Goal: Task Accomplishment & Management: Use online tool/utility

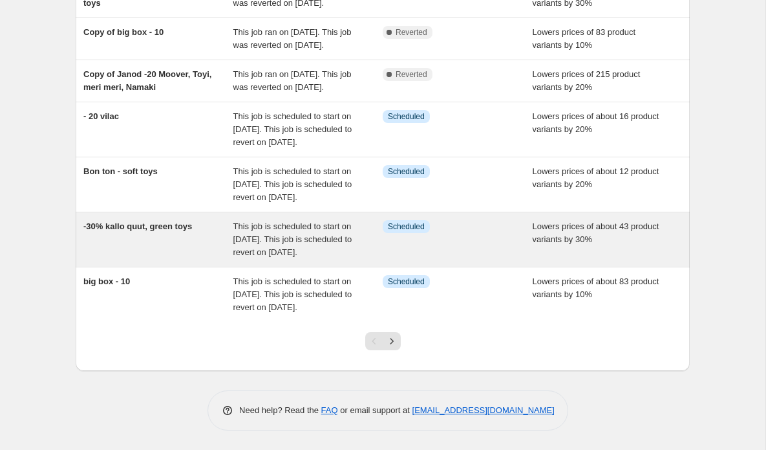
scroll to position [376, 0]
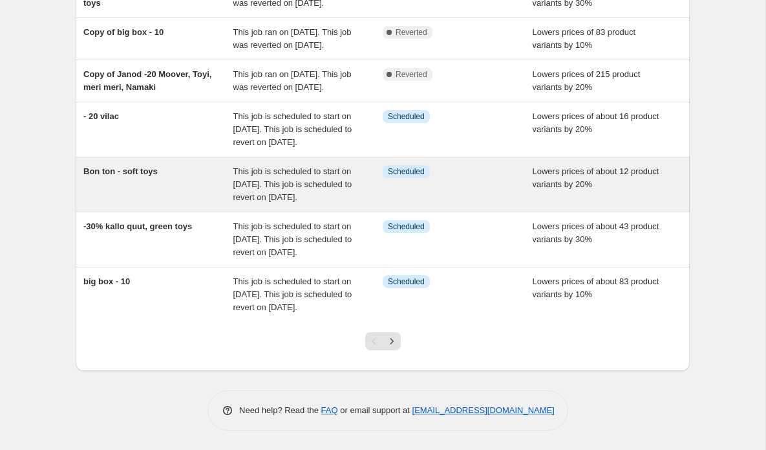
click at [265, 174] on div "This job is scheduled to start on [DATE]. This job is scheduled to revert on [D…" at bounding box center [308, 184] width 150 height 39
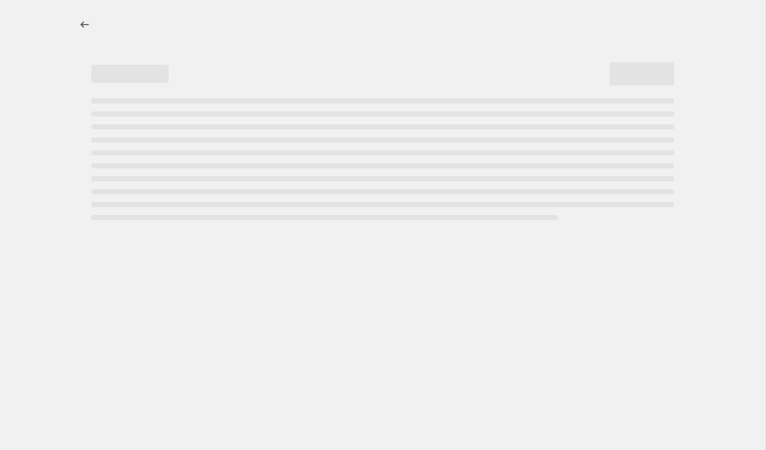
select select "percentage"
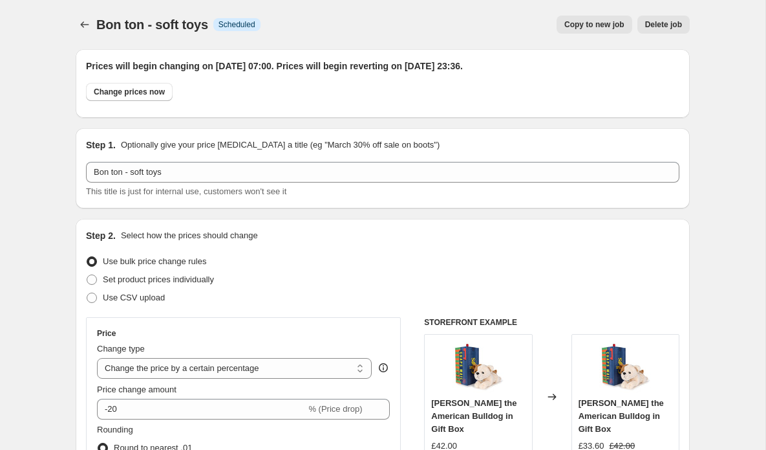
click at [601, 27] on span "Copy to new job" at bounding box center [595, 24] width 60 height 10
select select "percentage"
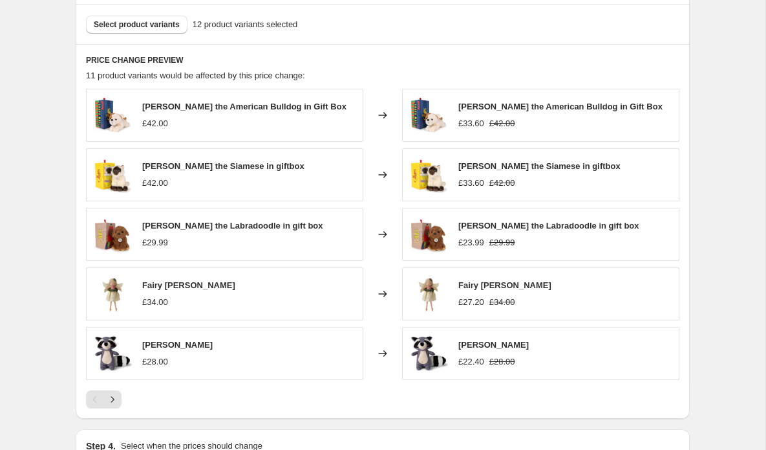
scroll to position [786, 0]
click at [149, 19] on button "Select product variants" at bounding box center [137, 24] width 102 height 18
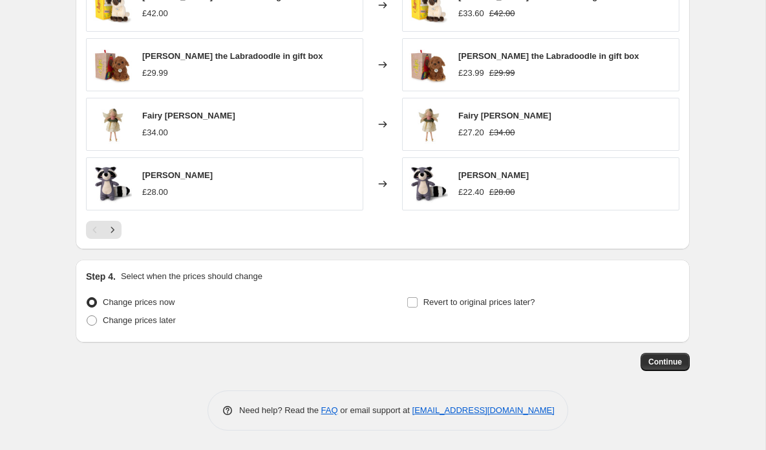
scroll to position [955, 0]
click at [134, 321] on span "Change prices later" at bounding box center [139, 320] width 73 height 10
click at [87, 316] on input "Change prices later" at bounding box center [87, 315] width 1 height 1
radio input "true"
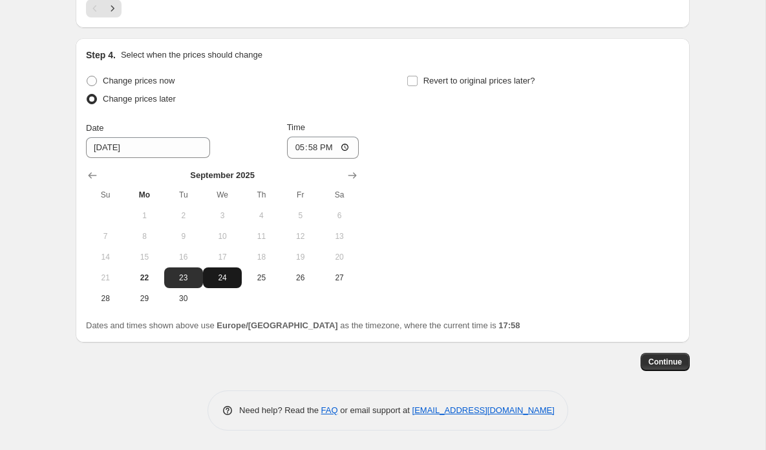
scroll to position [1178, 0]
click at [222, 276] on span "24" at bounding box center [222, 277] width 28 height 10
type input "[DATE]"
click at [332, 148] on input "17:58" at bounding box center [323, 147] width 72 height 22
click at [345, 147] on input "07:58" at bounding box center [323, 147] width 72 height 22
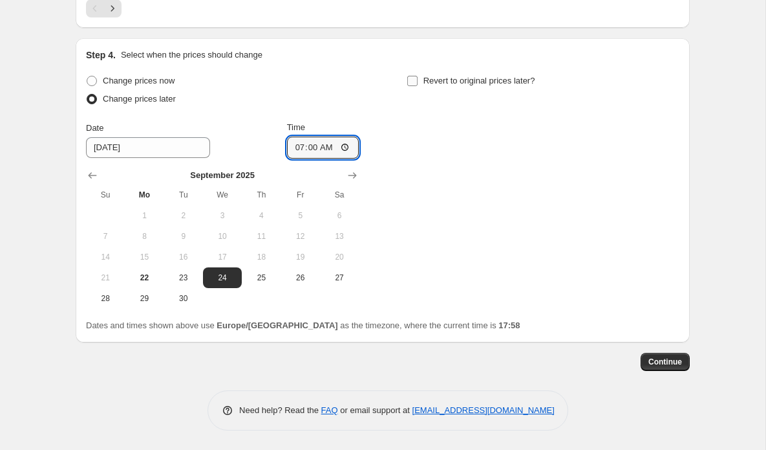
type input "07:00"
click at [410, 81] on input "Revert to original prices later?" at bounding box center [412, 81] width 10 height 10
checkbox input "true"
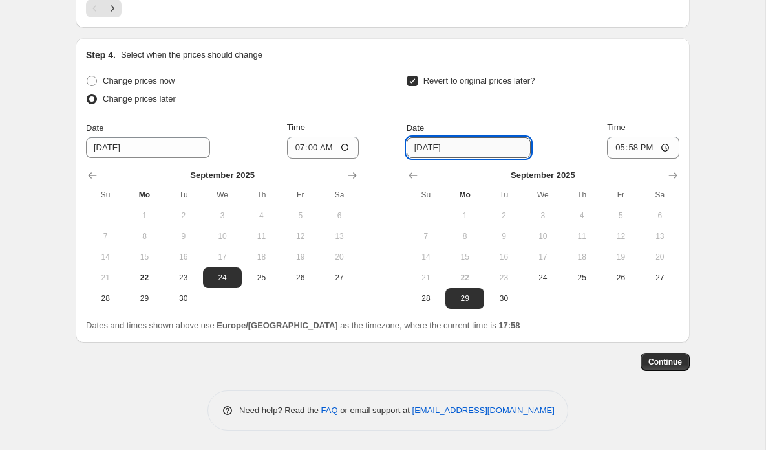
click at [466, 151] on input "[DATE]" at bounding box center [469, 147] width 124 height 21
click at [673, 179] on icon "Show next month, October 2025" at bounding box center [673, 175] width 13 height 13
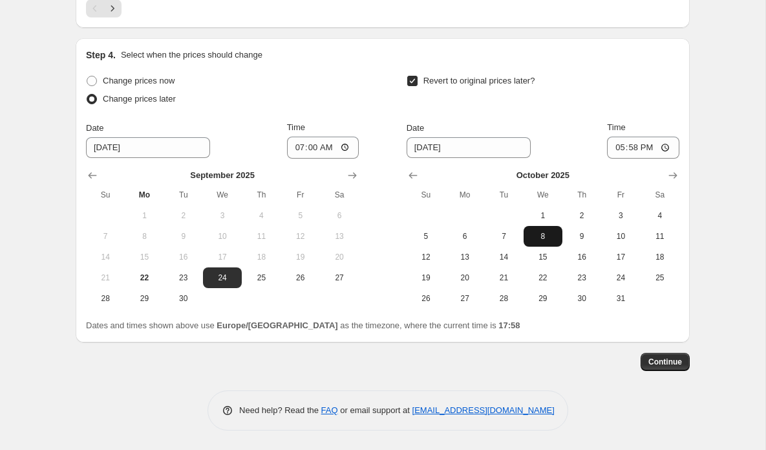
click at [543, 237] on span "8" at bounding box center [543, 236] width 28 height 10
type input "[DATE]"
click at [650, 147] on input "17:58" at bounding box center [643, 147] width 72 height 22
type input "23:58"
click at [675, 363] on span "Continue" at bounding box center [666, 361] width 34 height 10
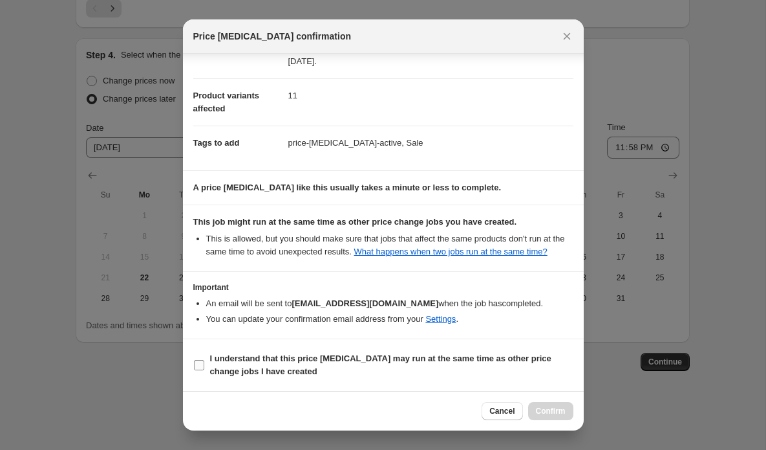
scroll to position [140, 0]
drag, startPoint x: 200, startPoint y: 364, endPoint x: 247, endPoint y: 371, distance: 47.7
click at [200, 364] on input "I understand that this price [MEDICAL_DATA] may run at the same time as other p…" at bounding box center [199, 365] width 10 height 10
checkbox input "true"
click at [550, 408] on span "Confirm" at bounding box center [551, 411] width 30 height 10
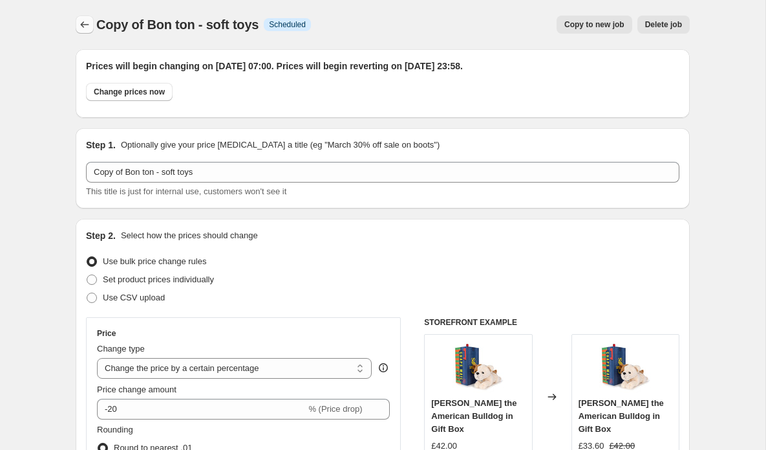
click at [83, 23] on icon "Price change jobs" at bounding box center [84, 24] width 13 height 13
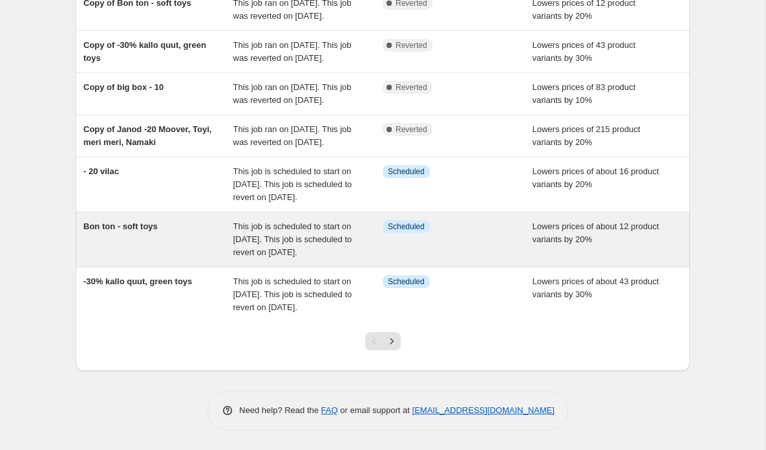
scroll to position [347, 0]
click at [251, 257] on span "This job is scheduled to start on [DATE]. This job is scheduled to revert on [D…" at bounding box center [292, 239] width 119 height 36
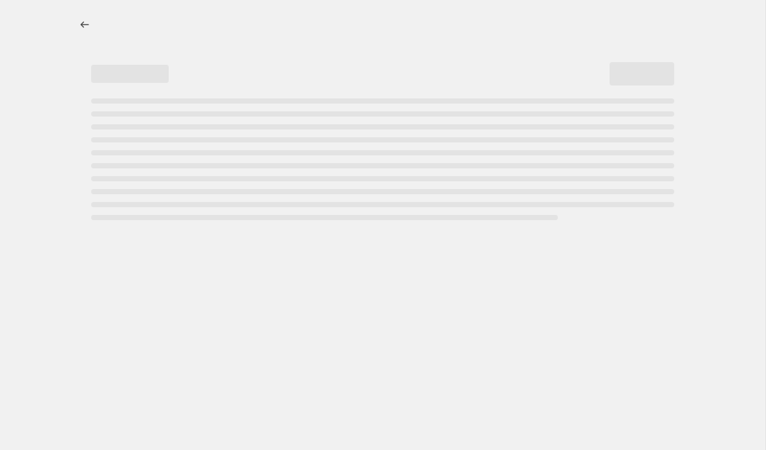
select select "percentage"
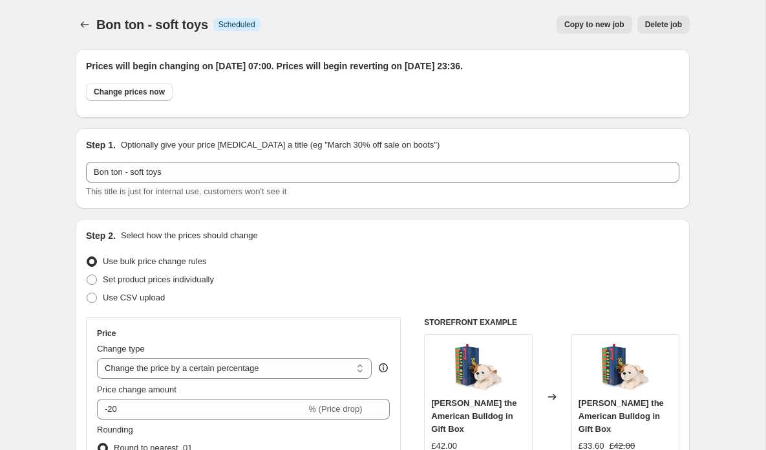
drag, startPoint x: 504, startPoint y: 27, endPoint x: 587, endPoint y: 30, distance: 82.2
click at [505, 27] on div "Copy to new job Delete job" at bounding box center [480, 25] width 419 height 18
click at [473, 38] on div "Bon ton - soft toys. This page is ready Bon ton - soft toys Info Scheduled Copy…" at bounding box center [383, 24] width 614 height 49
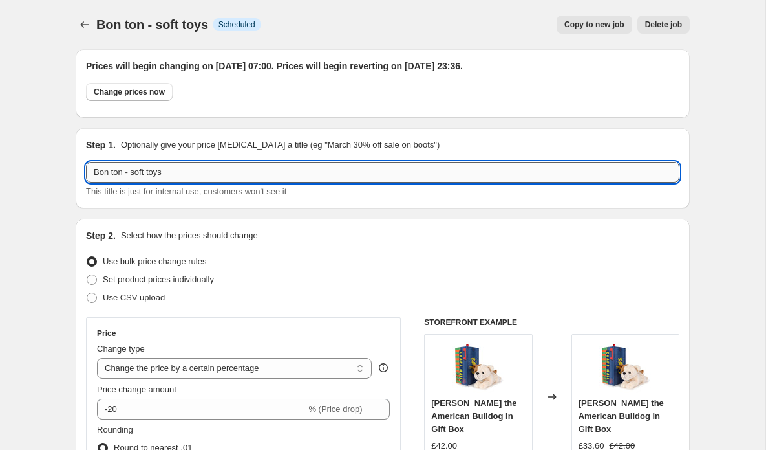
click at [587, 180] on input "Bon ton - soft toys" at bounding box center [383, 172] width 594 height 21
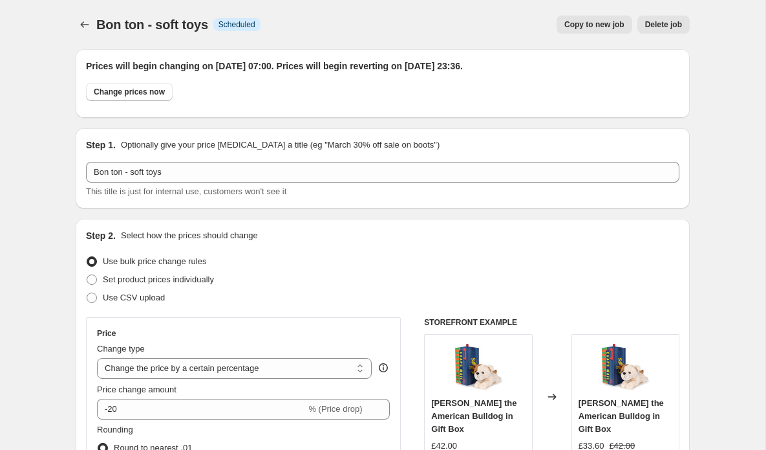
drag, startPoint x: 545, startPoint y: 0, endPoint x: 529, endPoint y: 2, distance: 15.6
click at [544, 0] on div "Bon ton - soft toys. This page is ready Bon ton - soft toys Info Scheduled Copy…" at bounding box center [383, 24] width 614 height 49
click at [658, 30] on button "Delete job" at bounding box center [664, 25] width 52 height 18
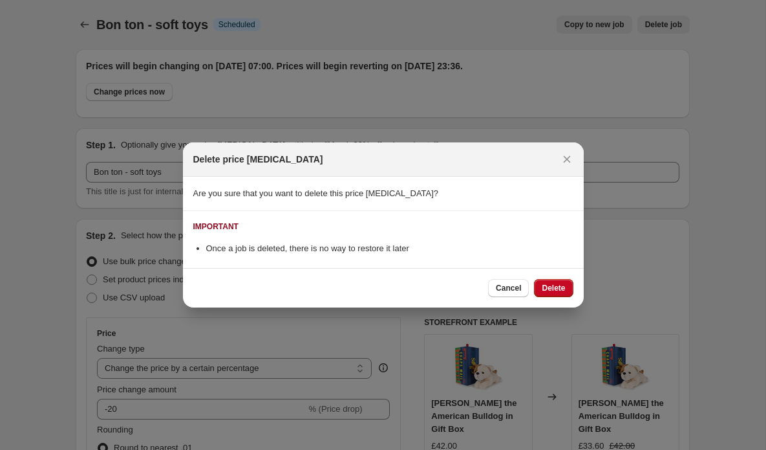
click at [546, 293] on button "Delete" at bounding box center [553, 288] width 39 height 18
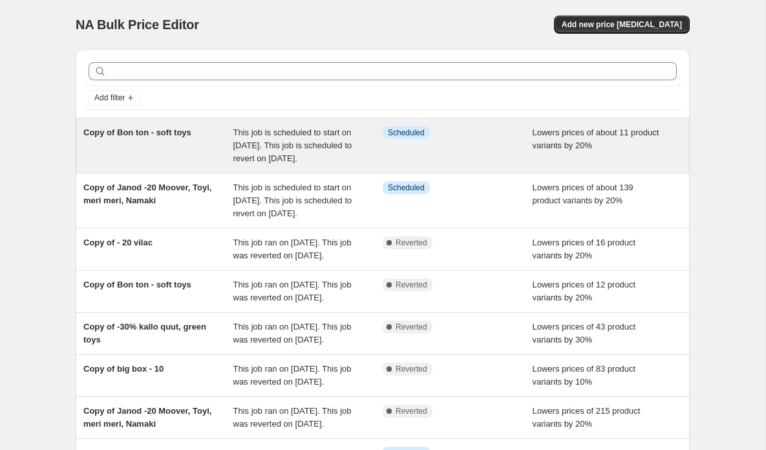
click at [265, 157] on span "This job is scheduled to start on [DATE]. This job is scheduled to revert on [D…" at bounding box center [292, 145] width 119 height 36
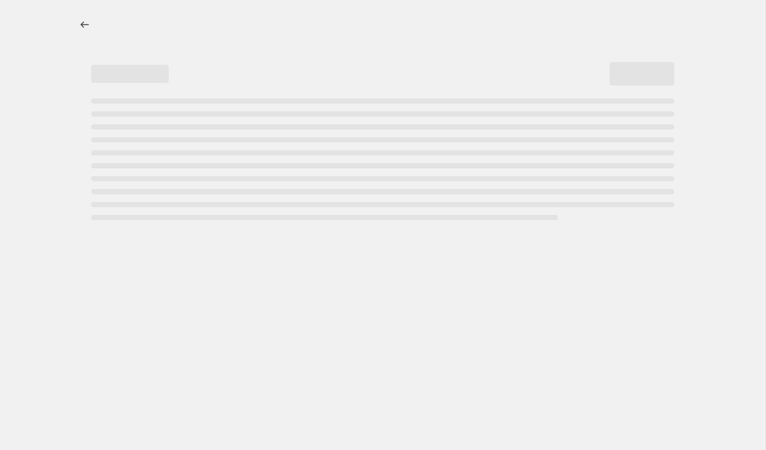
select select "percentage"
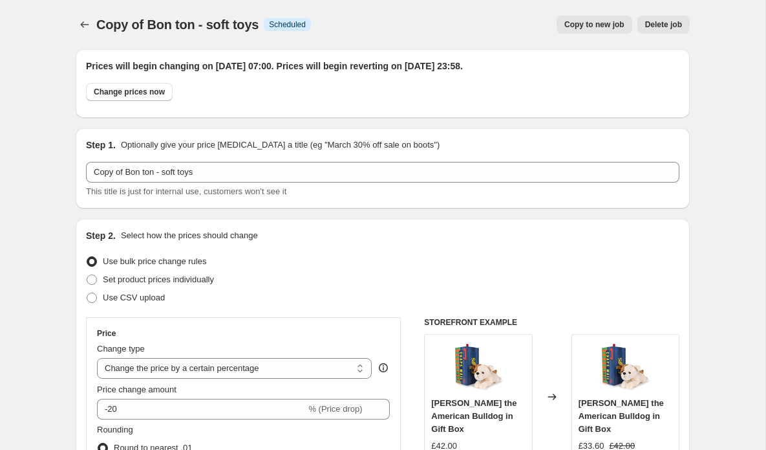
click at [609, 25] on span "Copy to new job" at bounding box center [595, 24] width 60 height 10
select select "percentage"
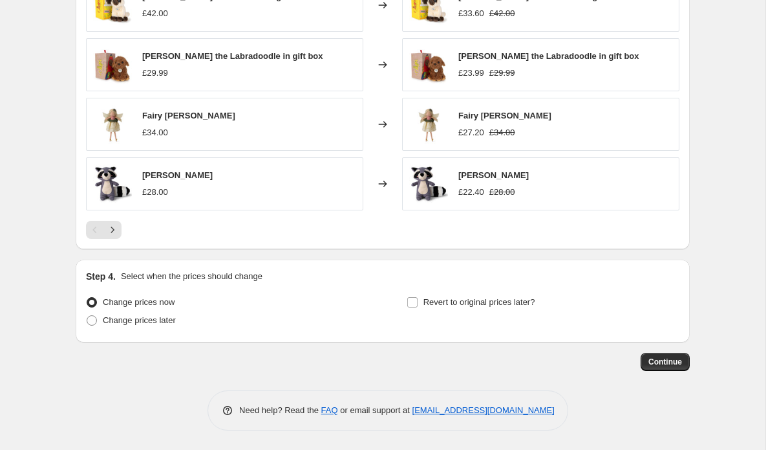
scroll to position [955, 0]
click at [675, 360] on span "Continue" at bounding box center [666, 361] width 34 height 10
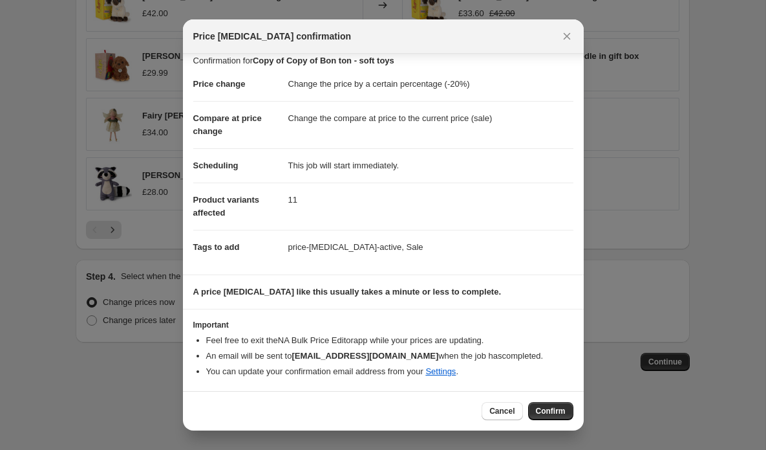
scroll to position [10, 0]
click at [554, 414] on span "Confirm" at bounding box center [551, 411] width 30 height 10
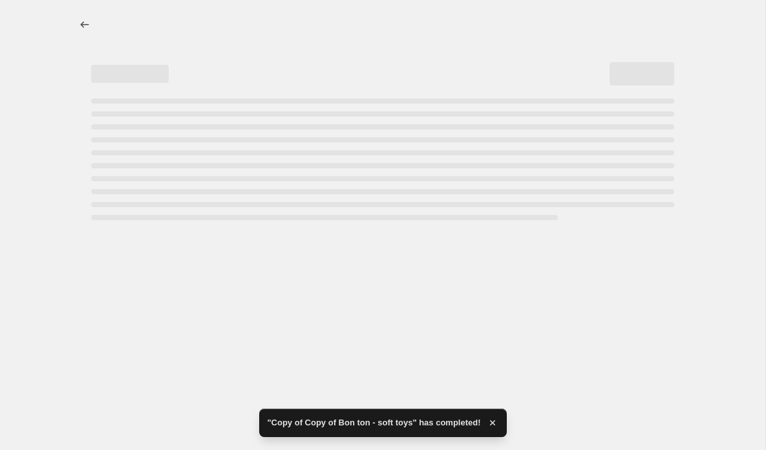
select select "percentage"
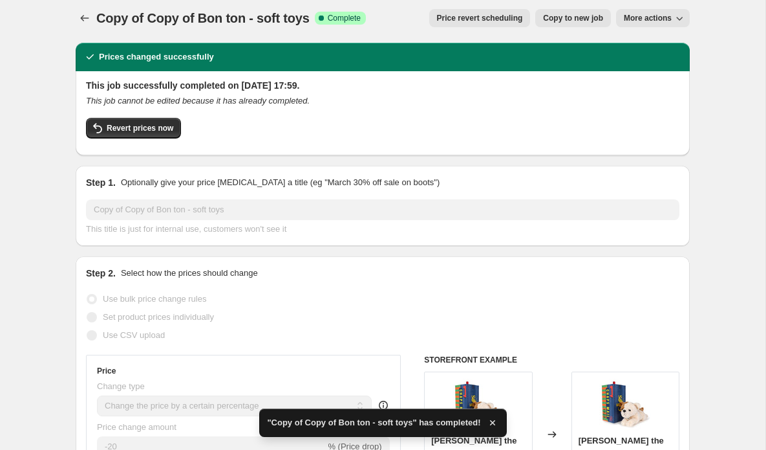
scroll to position [7, 0]
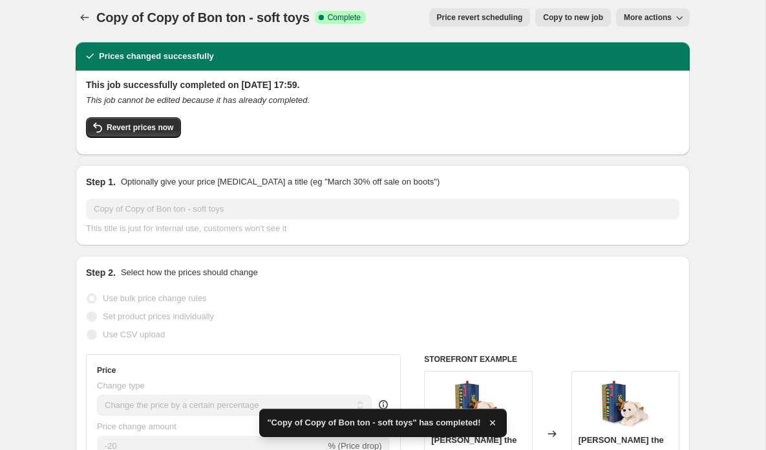
click at [670, 17] on span "More actions" at bounding box center [648, 17] width 48 height 10
click at [628, 45] on span "Export Recap CSV" at bounding box center [658, 44] width 70 height 10
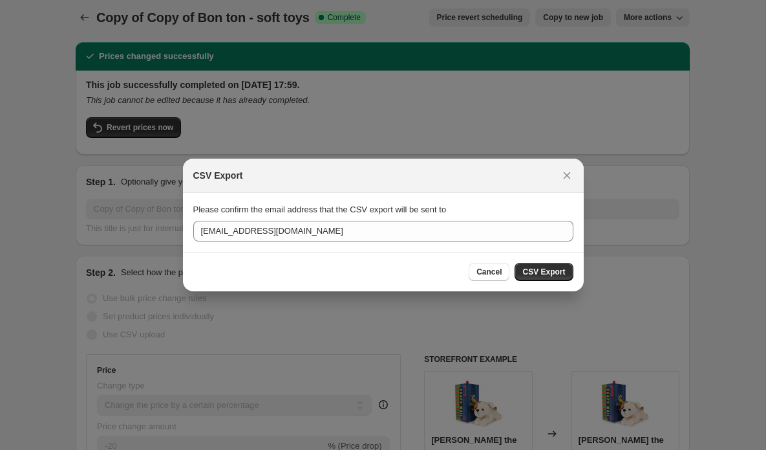
click at [549, 274] on span "CSV Export" at bounding box center [544, 271] width 43 height 10
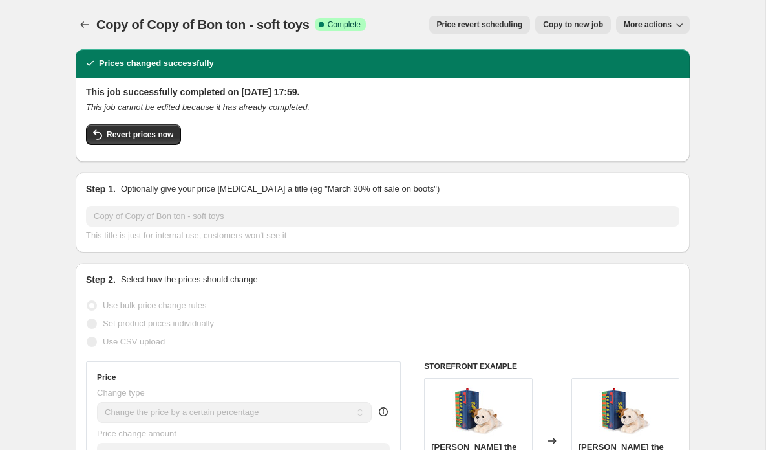
scroll to position [0, 0]
click at [664, 28] on span "More actions" at bounding box center [648, 24] width 48 height 10
click at [638, 54] on span "Export Recap CSV" at bounding box center [658, 52] width 70 height 10
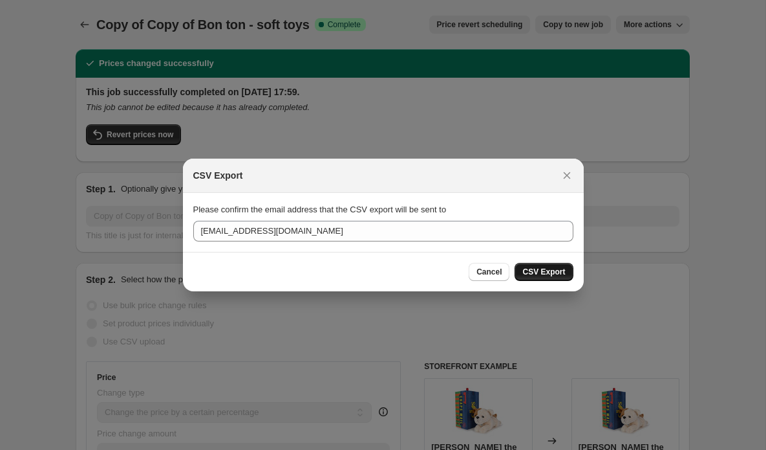
click at [549, 276] on span "CSV Export" at bounding box center [544, 271] width 43 height 10
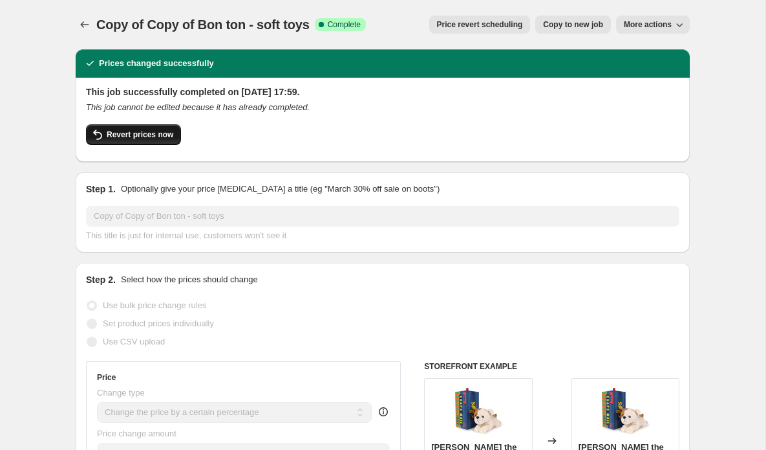
click at [147, 141] on button "Revert prices now" at bounding box center [133, 134] width 95 height 21
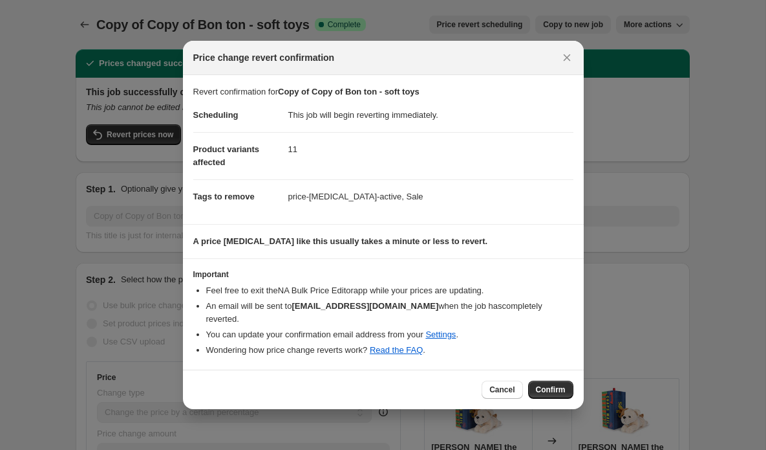
click at [550, 386] on span "Confirm" at bounding box center [551, 389] width 30 height 10
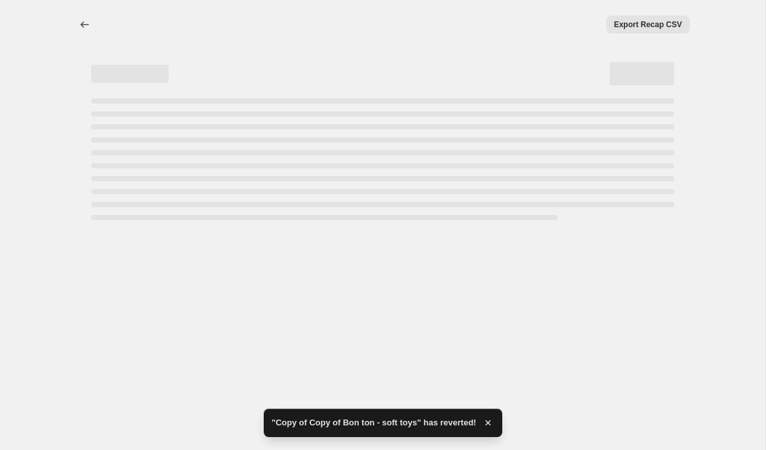
select select "percentage"
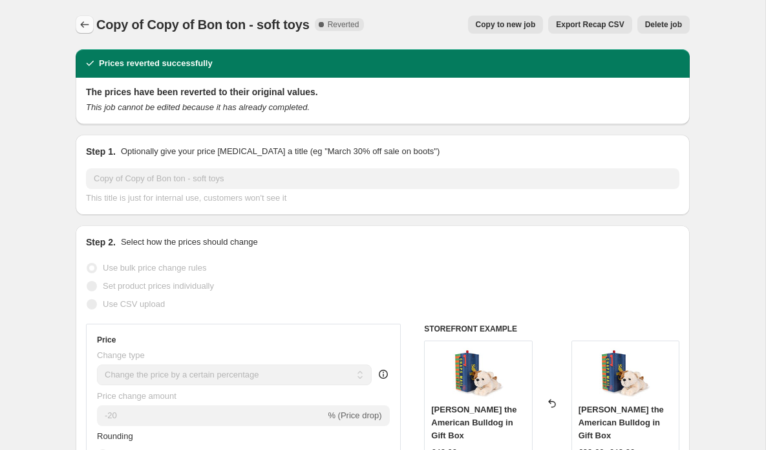
click at [85, 25] on icon "Price change jobs" at bounding box center [84, 24] width 13 height 13
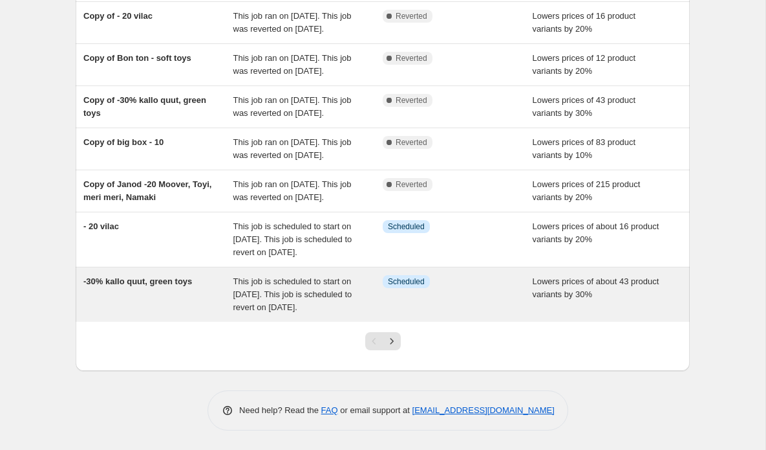
scroll to position [398, 0]
